Goal: Find specific page/section: Find specific page/section

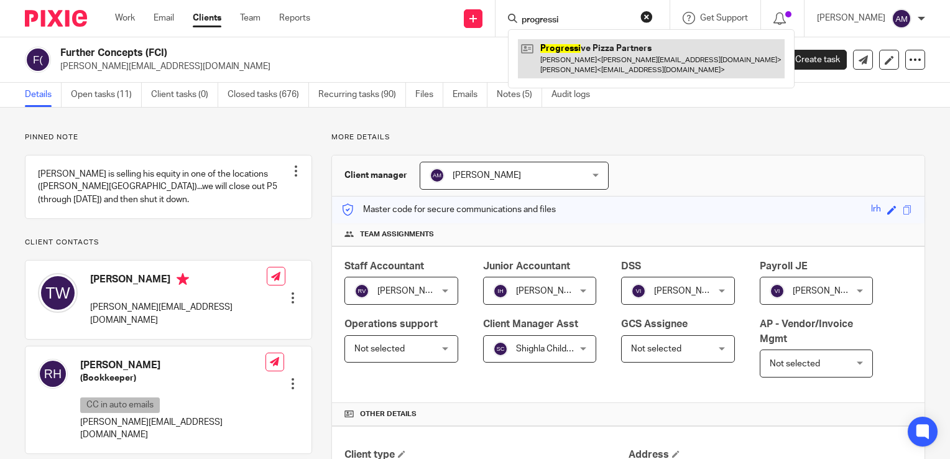
type input "progressi"
click at [602, 57] on link at bounding box center [651, 58] width 267 height 39
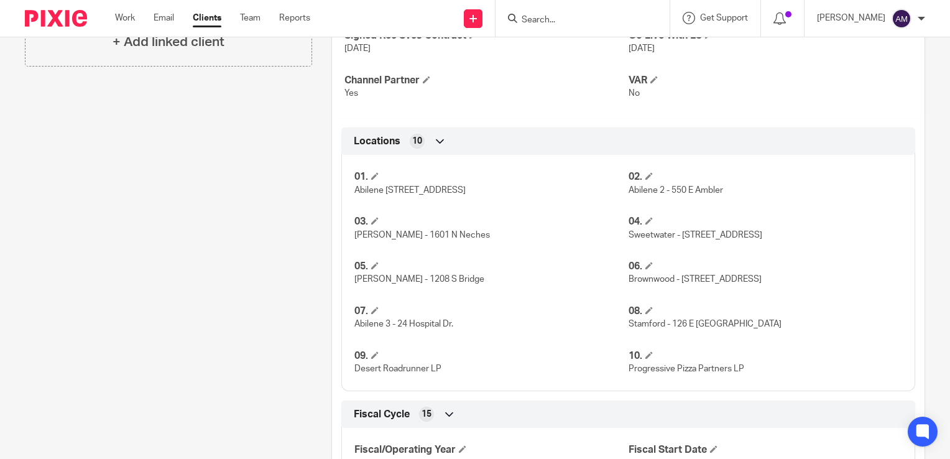
scroll to position [622, 0]
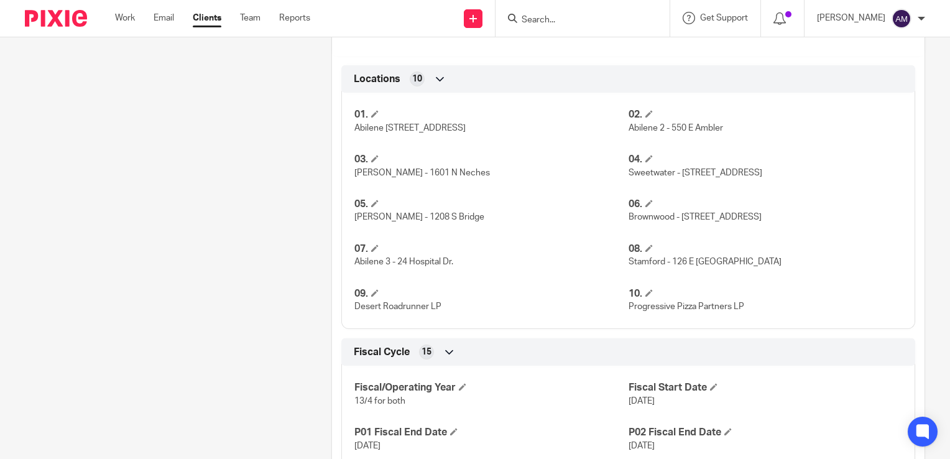
click at [933, 205] on div "Pinned note Client transitioning off of R365 platform and will be moving away f…" at bounding box center [475, 338] width 950 height 1705
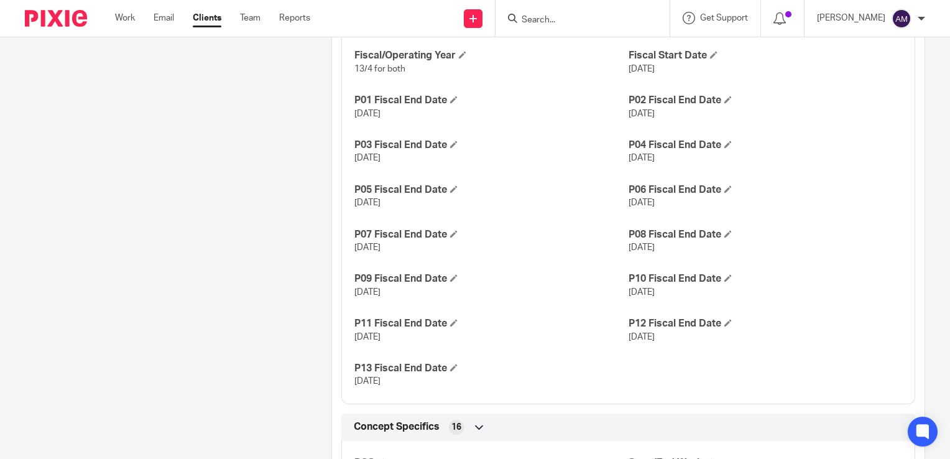
scroll to position [933, 0]
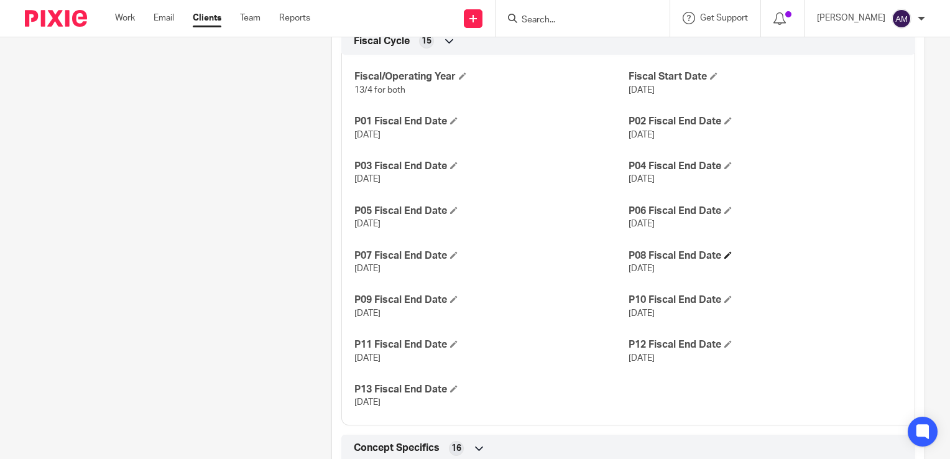
click at [822, 251] on h4 "P08 Fiscal End Date" at bounding box center [766, 255] width 274 height 13
